Goal: Use online tool/utility: Utilize a website feature to perform a specific function

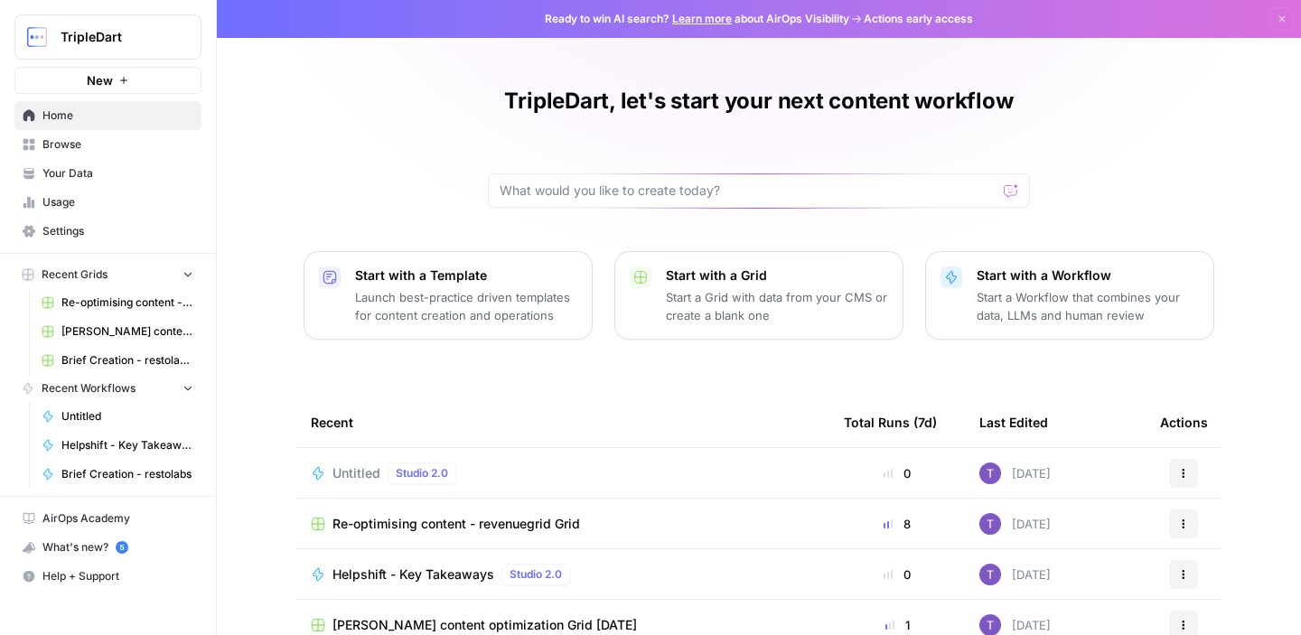
click at [127, 143] on span "Browse" at bounding box center [117, 144] width 151 height 16
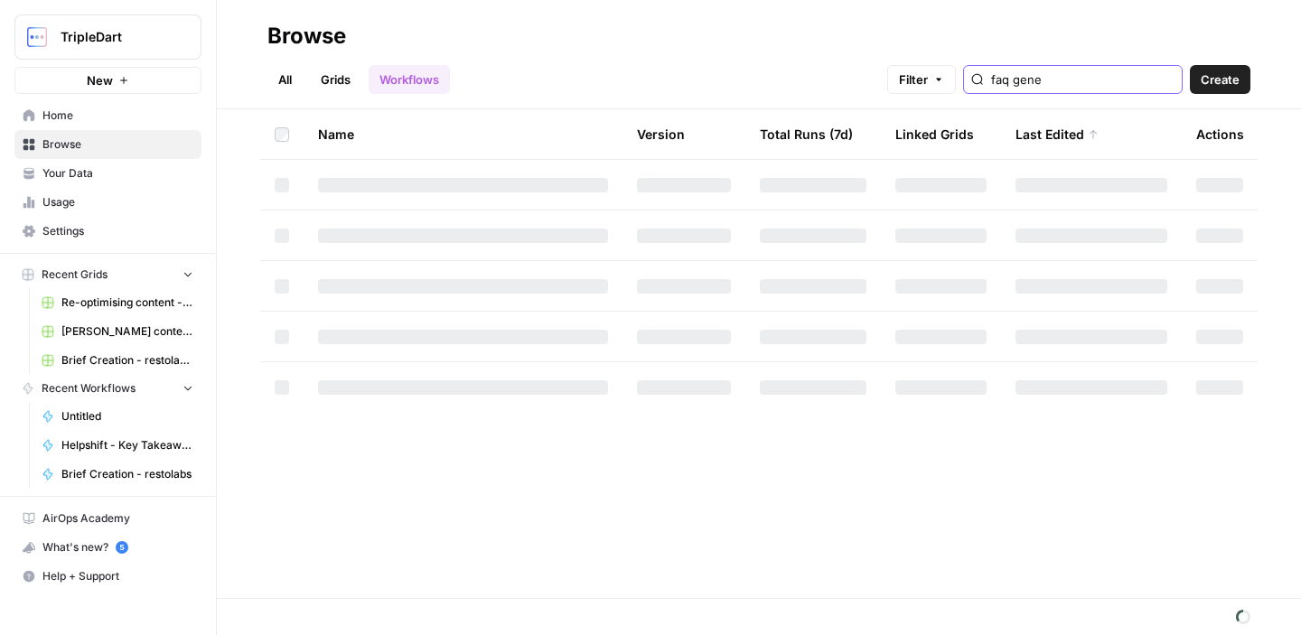
click at [1131, 82] on input "faq gene" at bounding box center [1082, 79] width 183 height 18
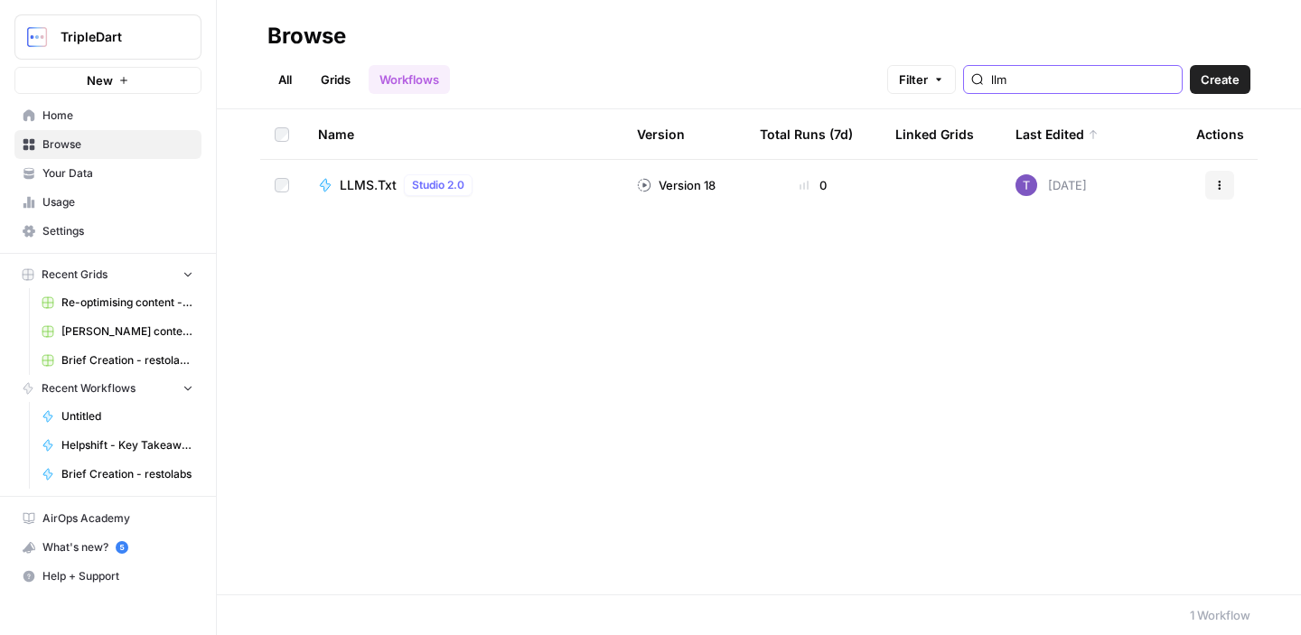
type input "llm"
click at [350, 180] on span "LLMS.Txt" at bounding box center [368, 185] width 57 height 18
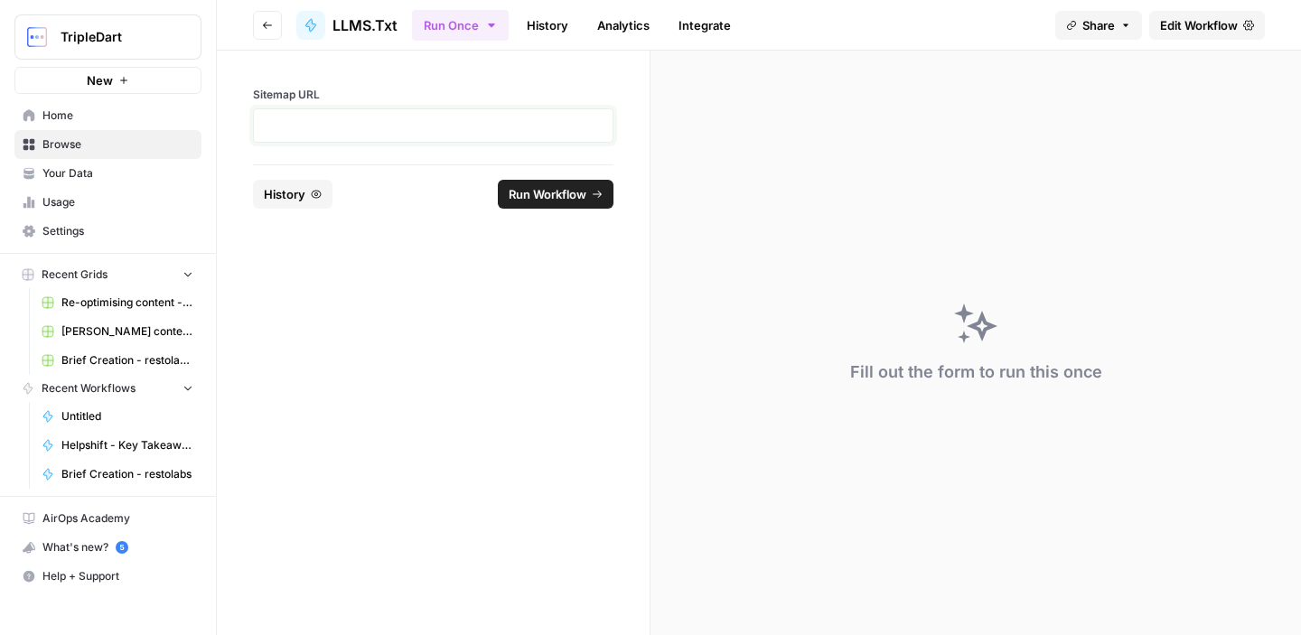
click at [396, 129] on p at bounding box center [433, 126] width 337 height 18
click at [426, 314] on form "**********" at bounding box center [434, 343] width 434 height 585
click at [376, 196] on icon "button" at bounding box center [377, 194] width 11 height 11
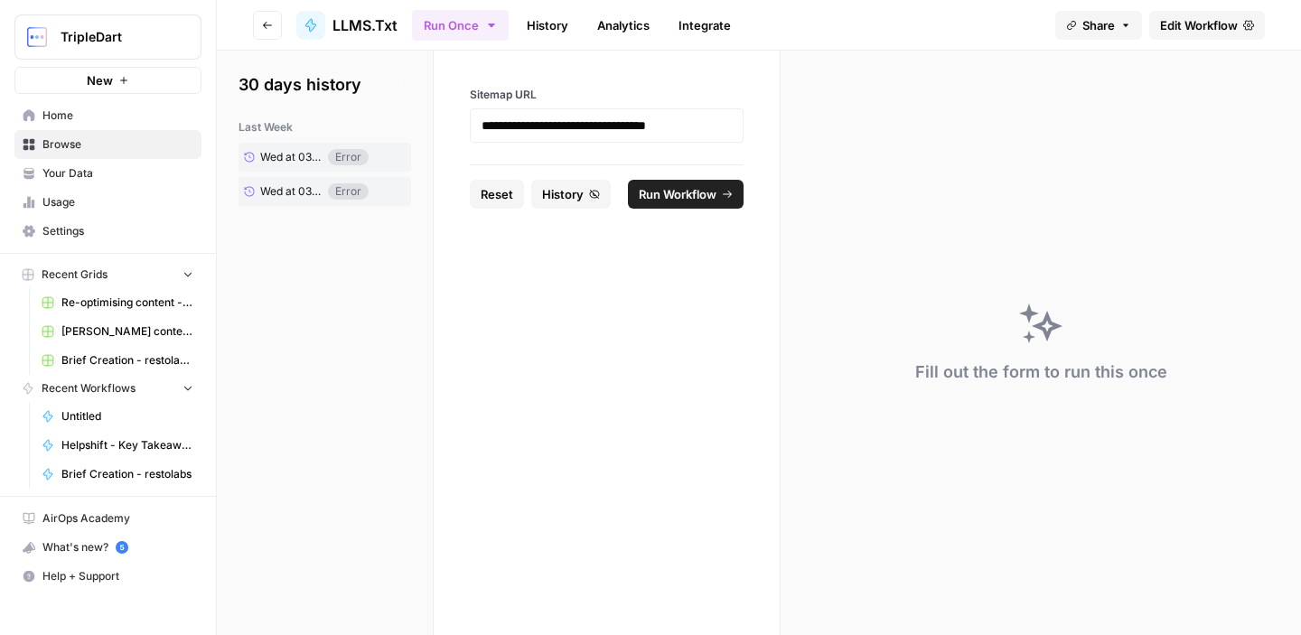
click at [548, 19] on link "History" at bounding box center [547, 25] width 63 height 29
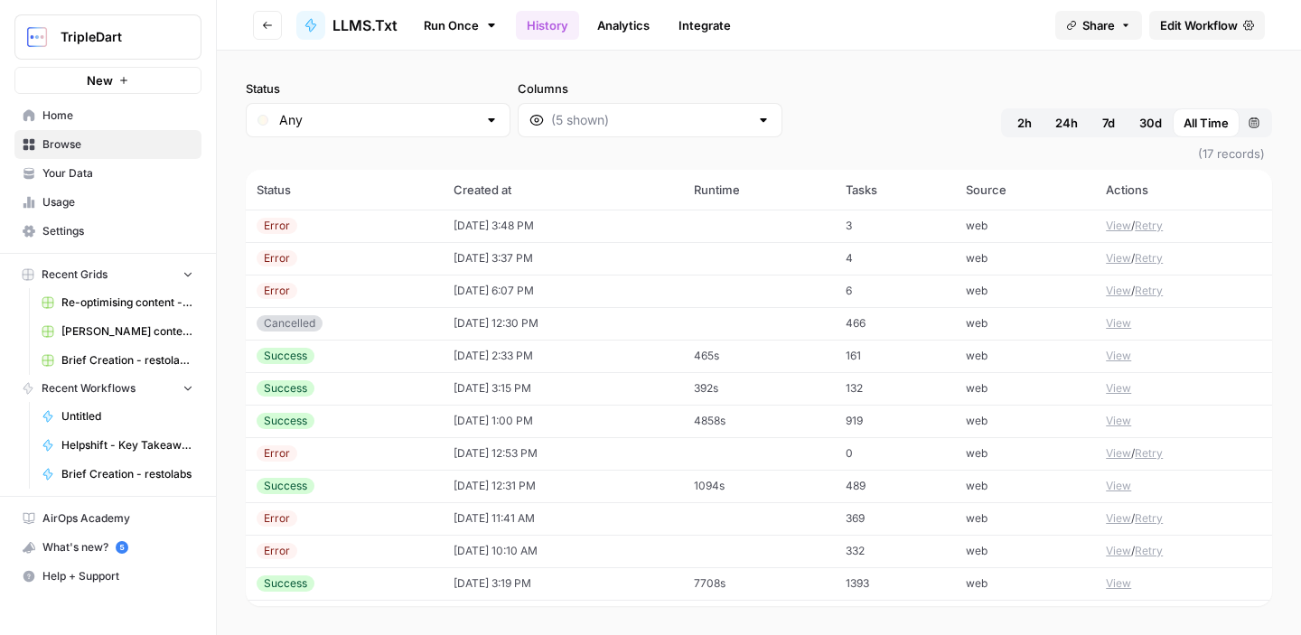
click at [268, 20] on icon "button" at bounding box center [267, 25] width 11 height 11
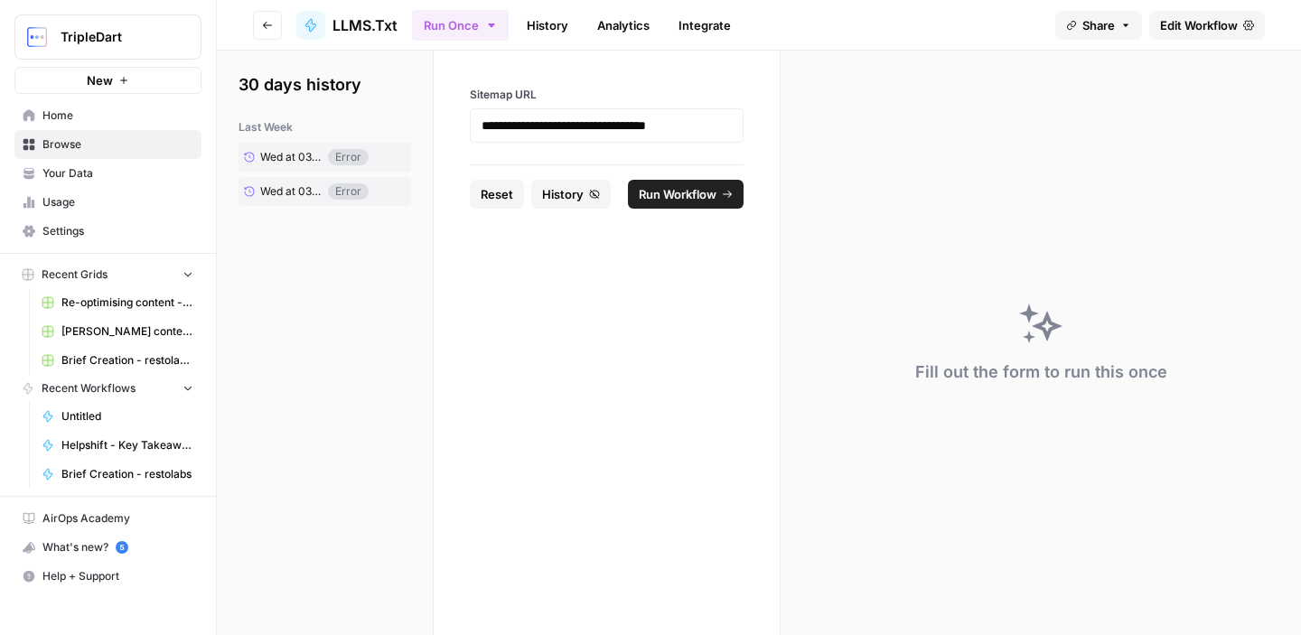
click at [694, 204] on button "Run Workflow" at bounding box center [686, 194] width 116 height 29
